Goal: Task Accomplishment & Management: Manage account settings

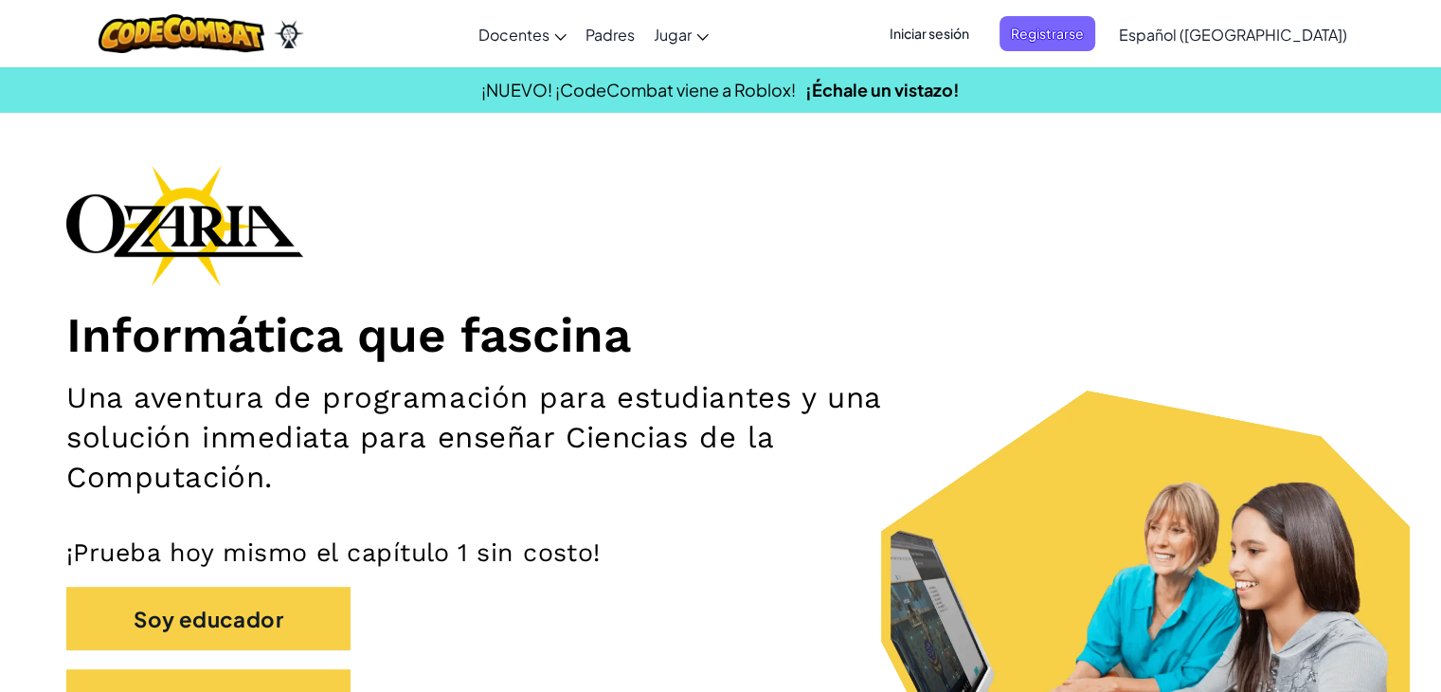
click at [969, 31] on font "Iniciar sesión" at bounding box center [930, 33] width 80 height 17
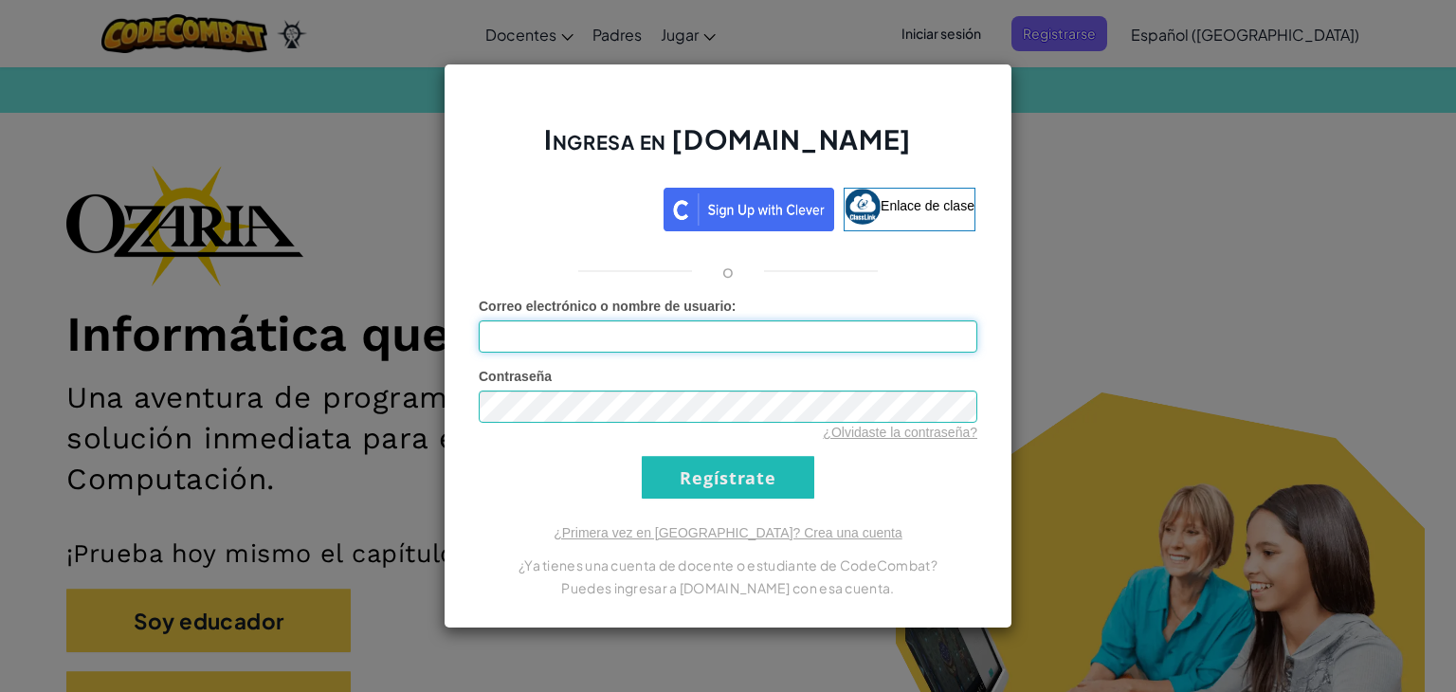
click at [638, 338] on input "Correo electrónico o nombre de usuario :" at bounding box center [728, 336] width 498 height 32
type input "[EMAIL_ADDRESS][DOMAIN_NAME]"
click at [607, 398] on div "Contraseña ¿Olvidaste la contraseña?" at bounding box center [728, 404] width 498 height 75
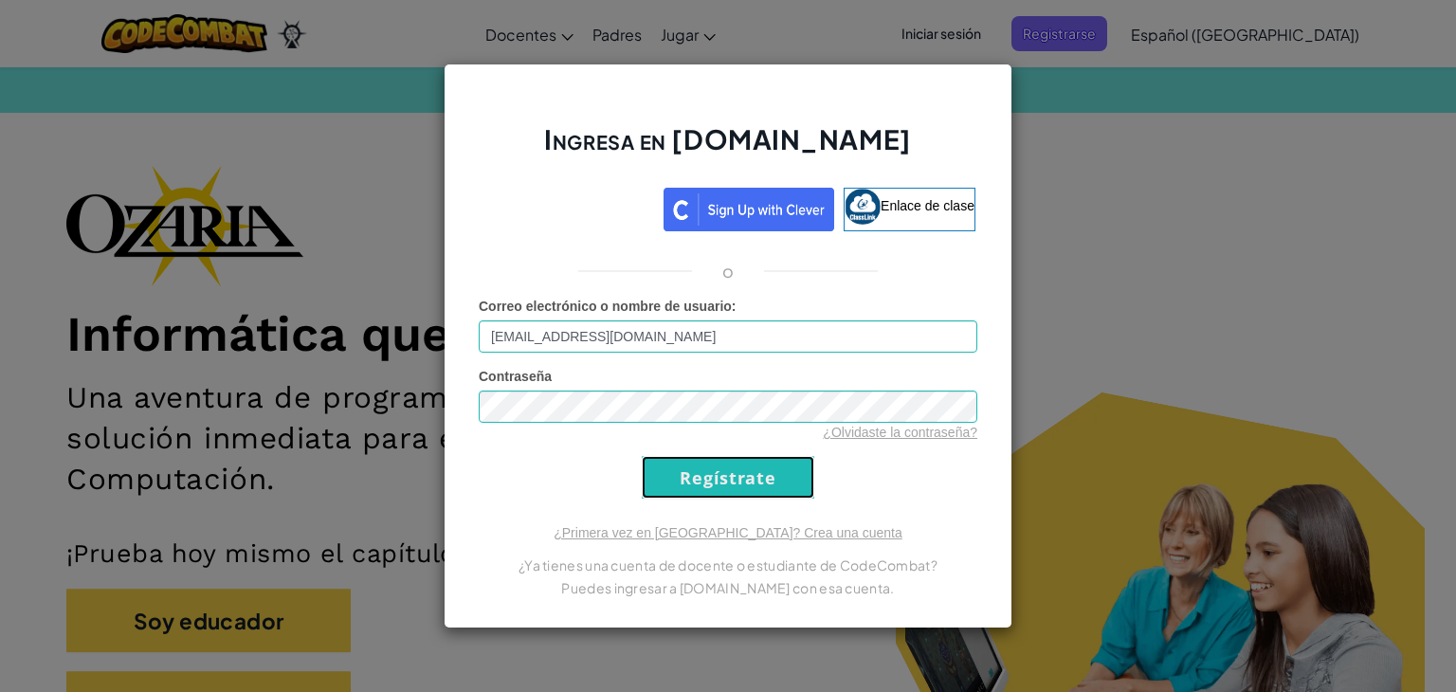
click at [719, 469] on input "Regístrate" at bounding box center [728, 477] width 172 height 43
